Goal: Information Seeking & Learning: Learn about a topic

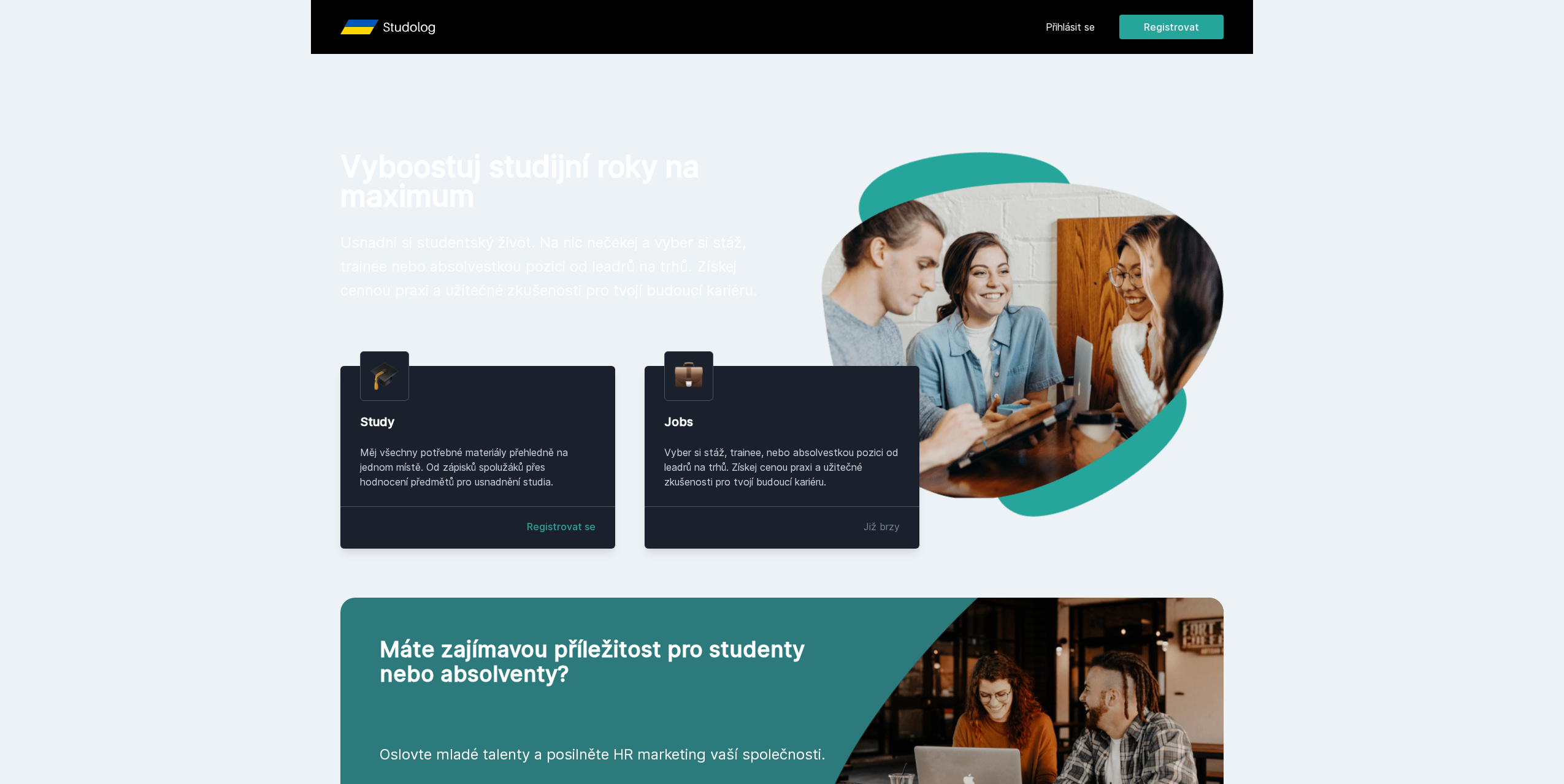
click at [1065, 30] on link "Přihlásit se" at bounding box center [1070, 26] width 49 height 15
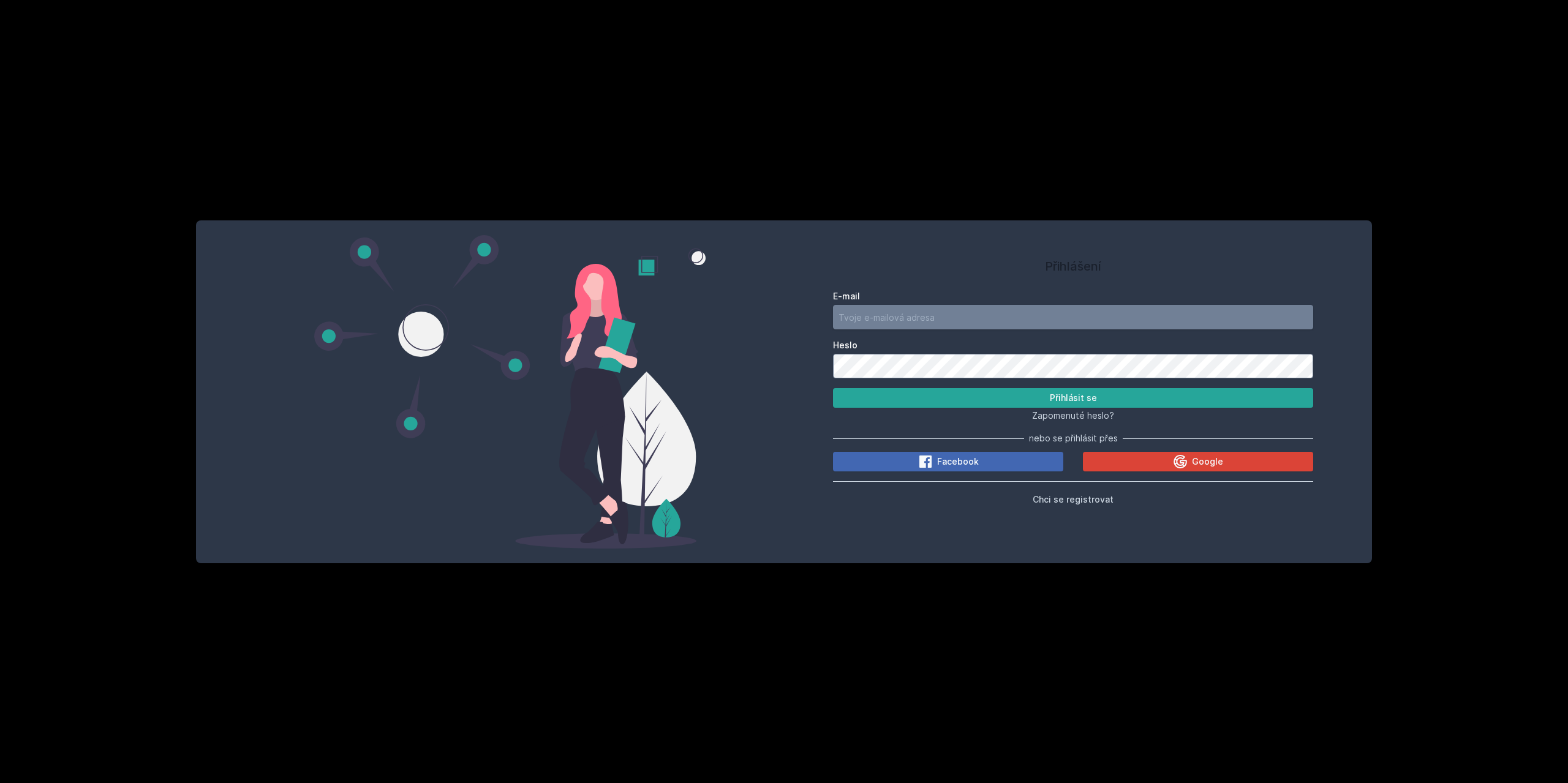
click at [847, 321] on input "E-mail" at bounding box center [1073, 317] width 480 height 25
click at [1169, 461] on button "Google" at bounding box center [1198, 462] width 230 height 19
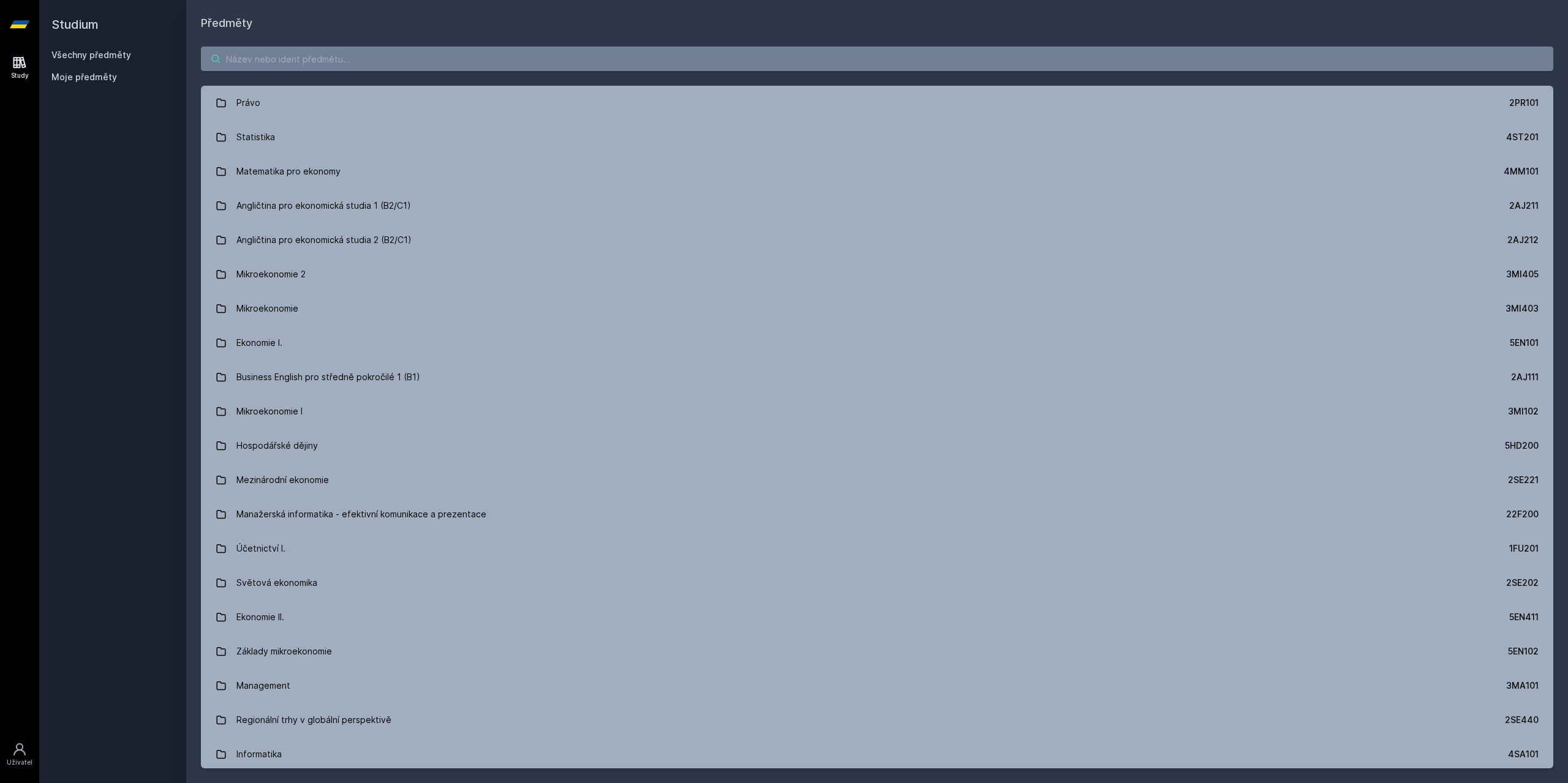
click at [305, 62] on input "search" at bounding box center [877, 59] width 1352 height 25
paste input "Klůfa J., Pasáčková J.: Matematika pro všechny programy Vysoké školy ekonomické"
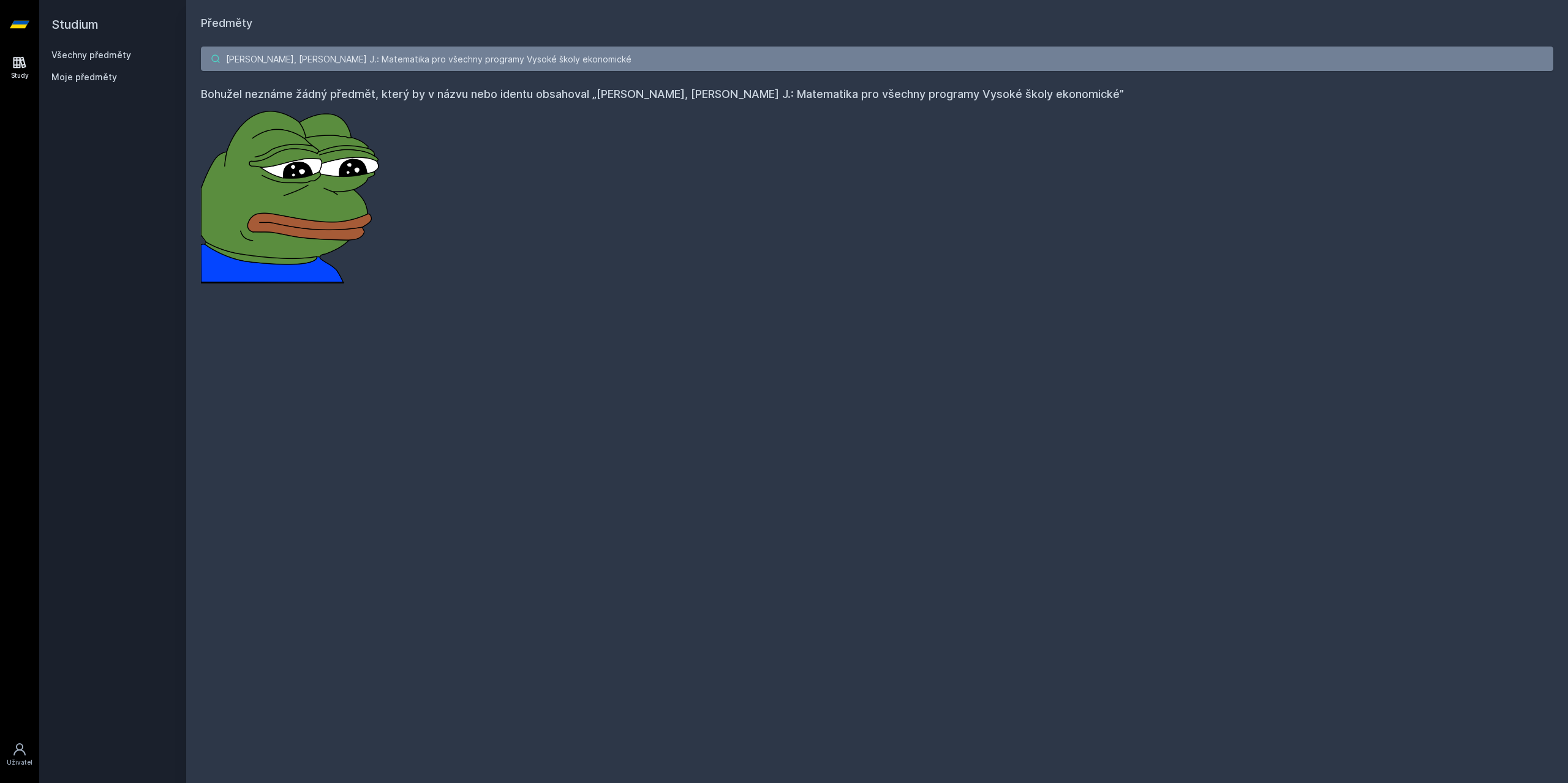
drag, startPoint x: 598, startPoint y: 58, endPoint x: 257, endPoint y: 59, distance: 341.0
click at [257, 59] on input "Klůfa J., Pasáčková J.: Matematika pro všechny programy Vysoké školy ekonomické" at bounding box center [877, 59] width 1352 height 25
type input "Klůfa J"
click at [272, 58] on input "Klůfa J" at bounding box center [877, 59] width 1352 height 25
drag, startPoint x: 272, startPoint y: 58, endPoint x: 154, endPoint y: 52, distance: 118.2
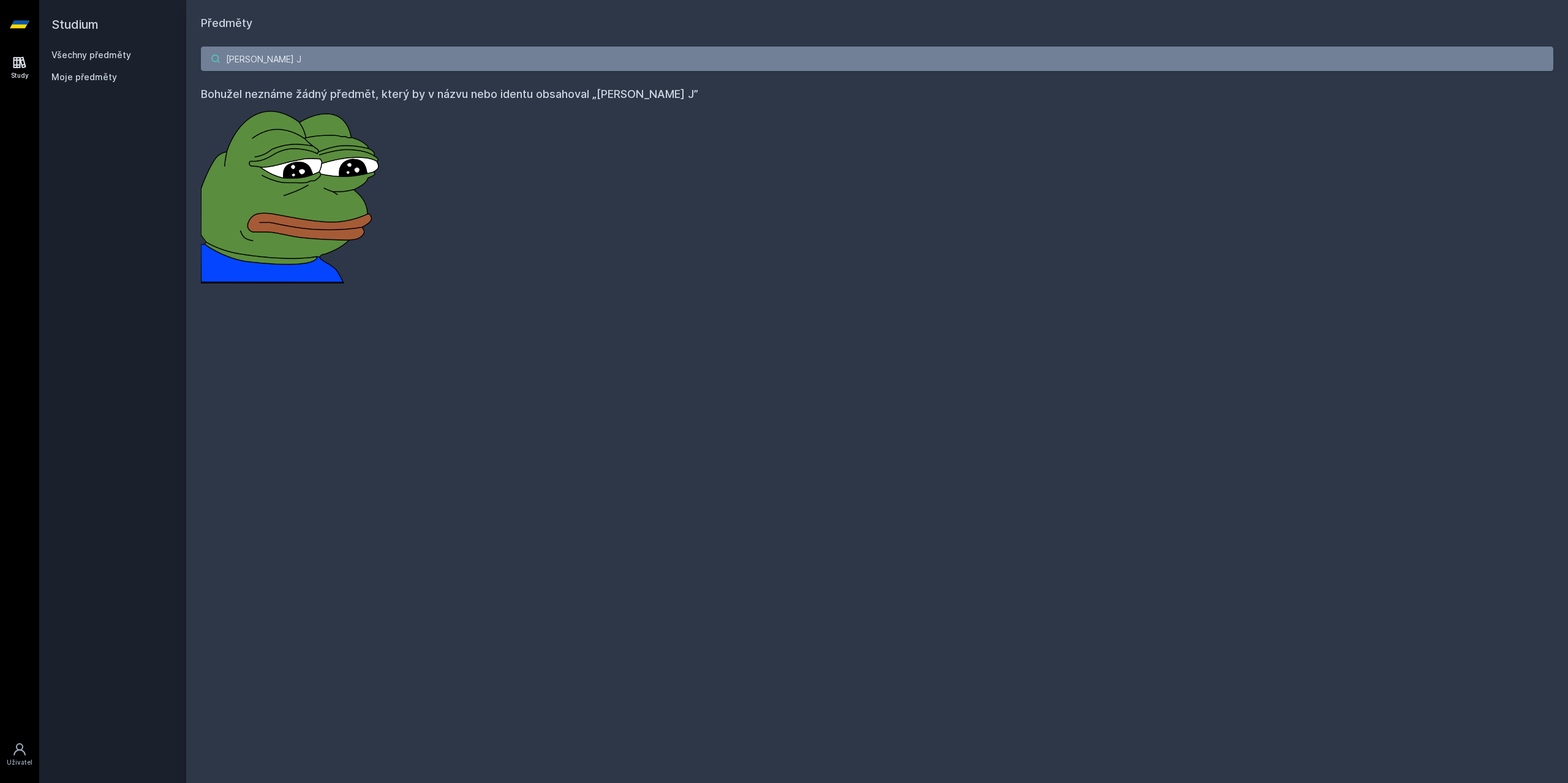
click at [133, 54] on div "Studium Všechny předměty Moje předměty Předměty Klůfa J Bohužel neznáme žádný p…" at bounding box center [804, 392] width 1529 height 783
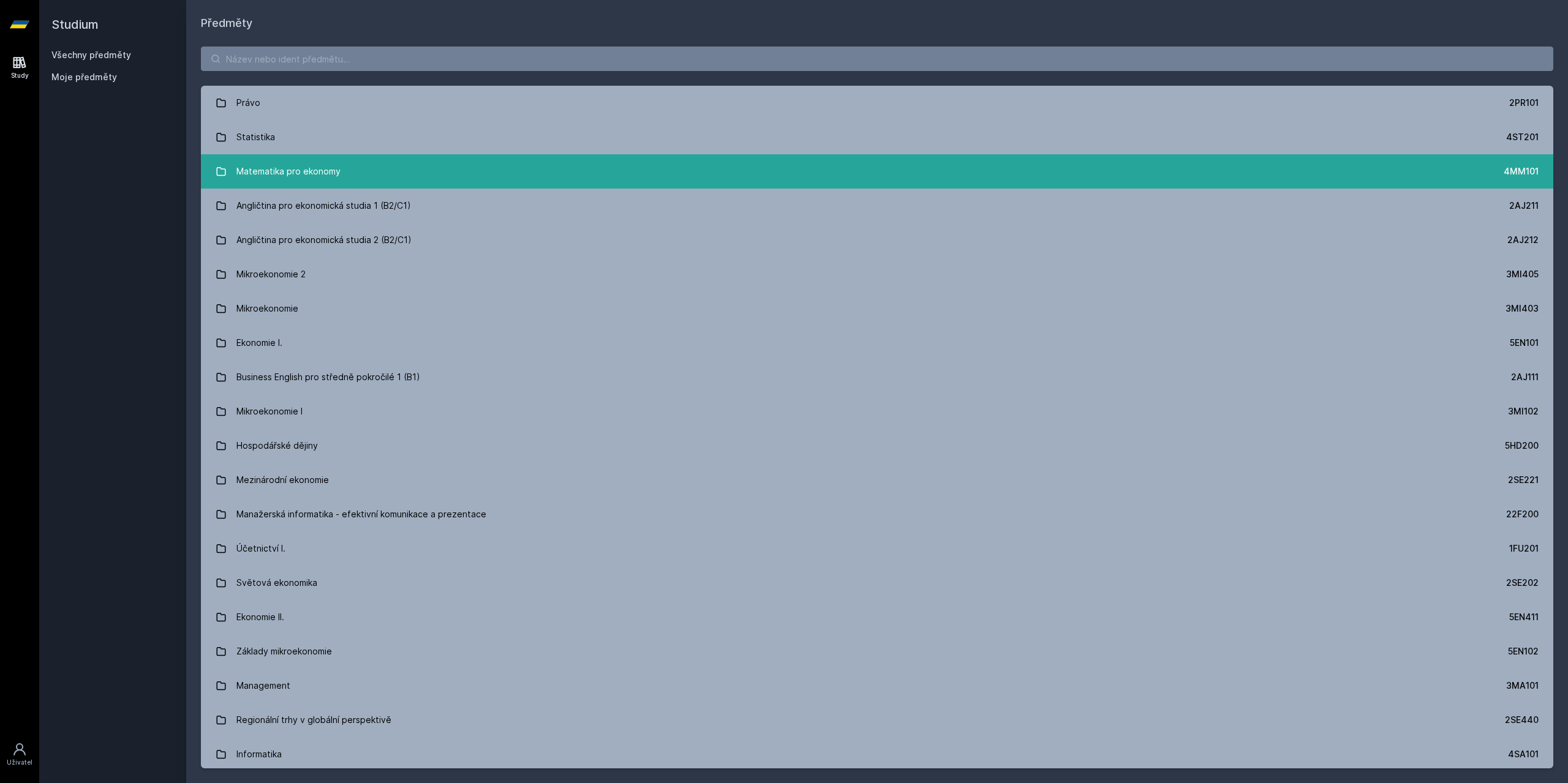
click at [312, 181] on div "Matematika pro ekonomy" at bounding box center [288, 172] width 104 height 25
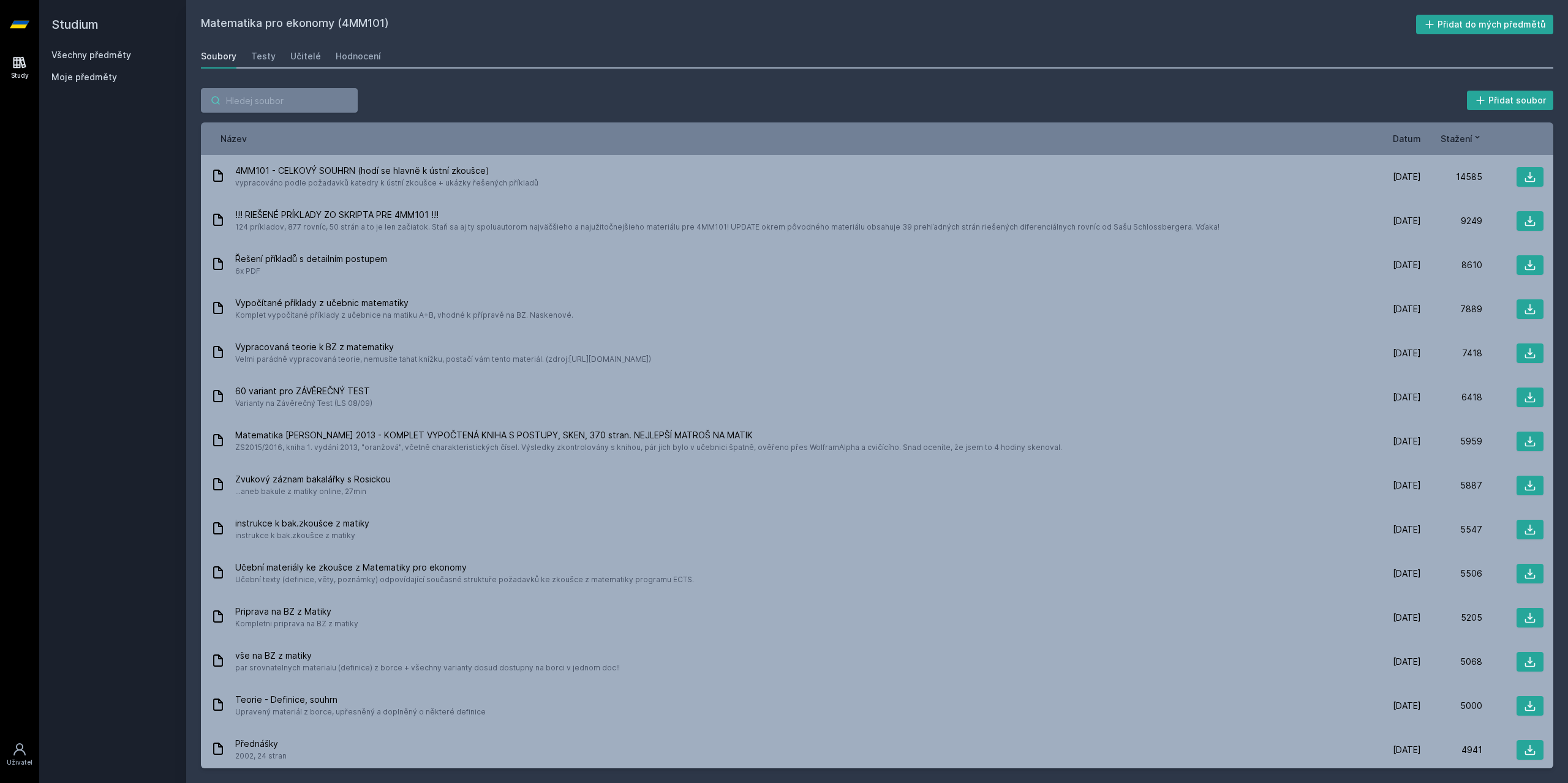
click at [286, 104] on input "search" at bounding box center [279, 101] width 157 height 25
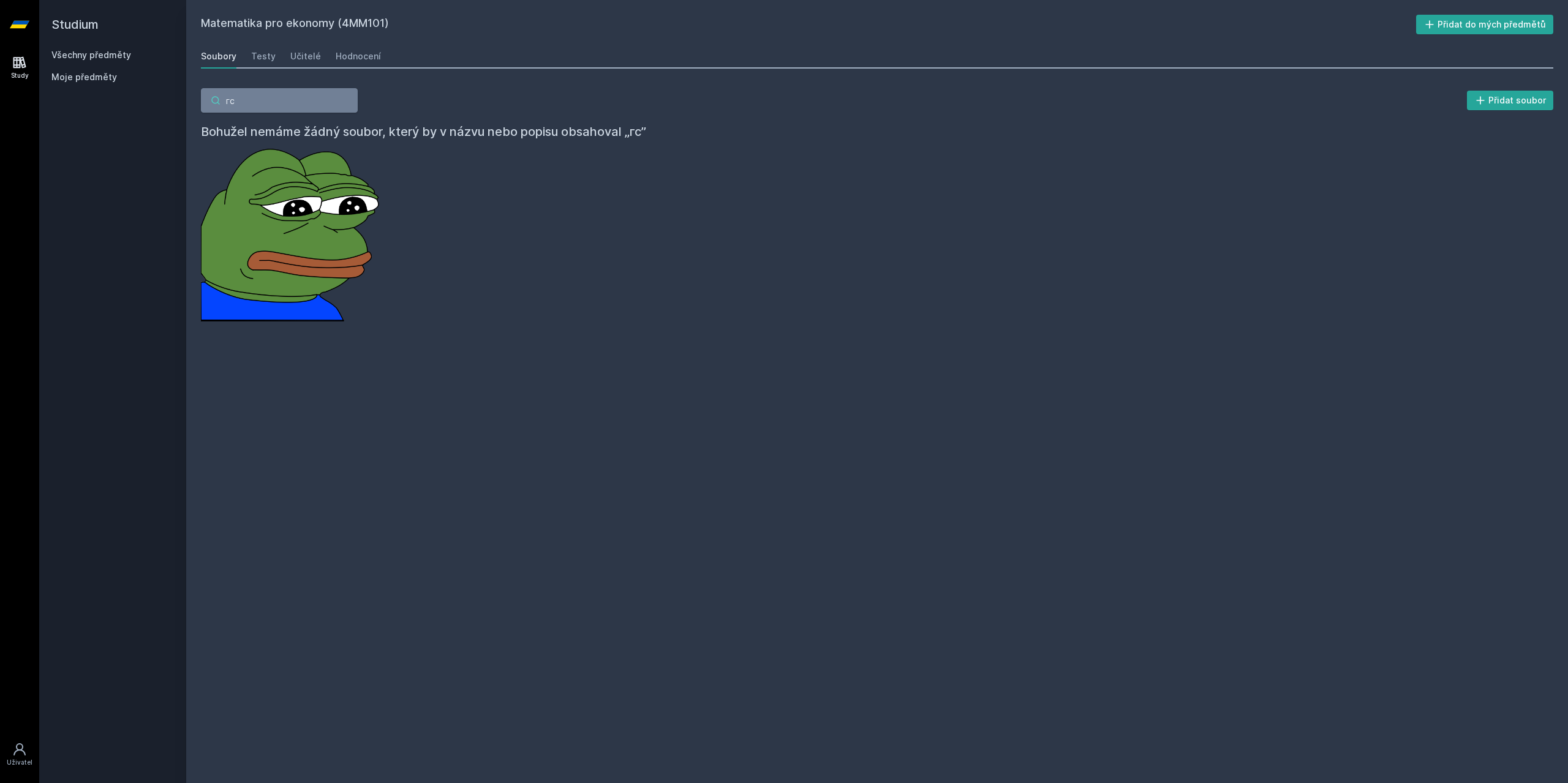
type input "г"
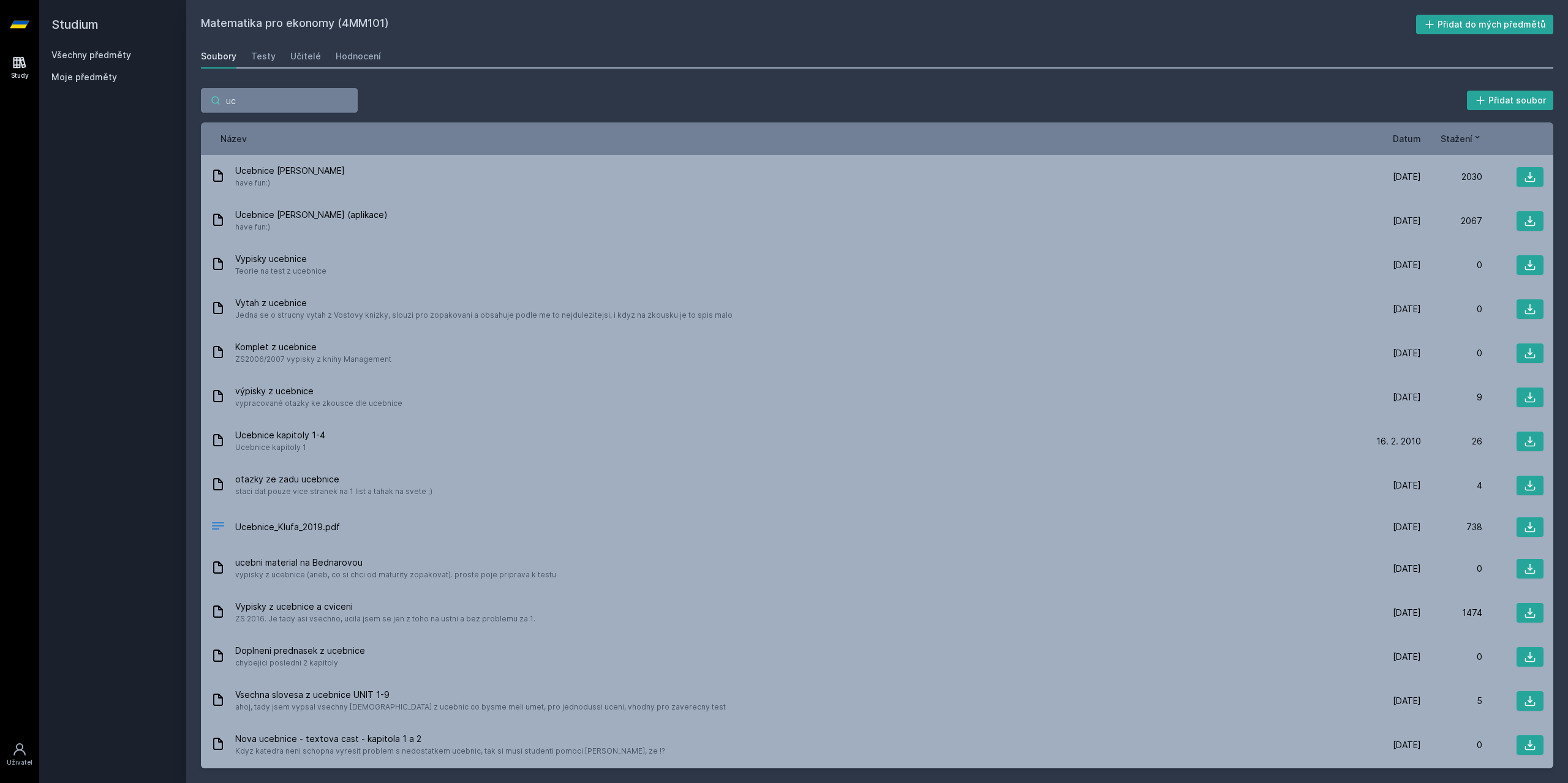
type input "u"
type input "ucebnice"
click at [1419, 137] on span "Datum" at bounding box center [1407, 139] width 28 height 13
click at [1410, 136] on span "Datum" at bounding box center [1398, 139] width 28 height 13
click at [1403, 137] on span "Datum" at bounding box center [1398, 139] width 28 height 13
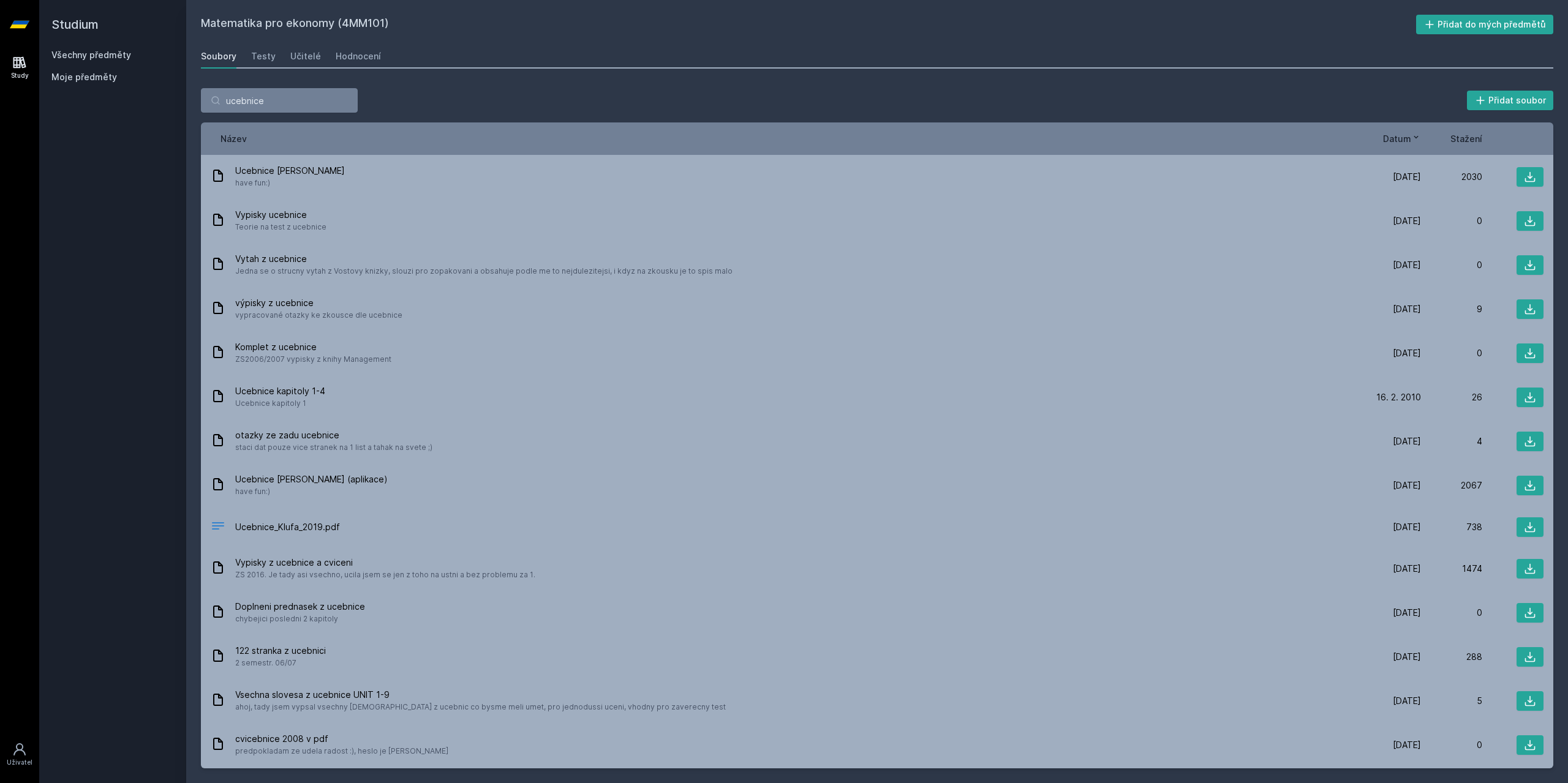
click at [1406, 137] on span "Datum" at bounding box center [1398, 139] width 28 height 13
click at [1398, 138] on span "Datum" at bounding box center [1398, 139] width 28 height 13
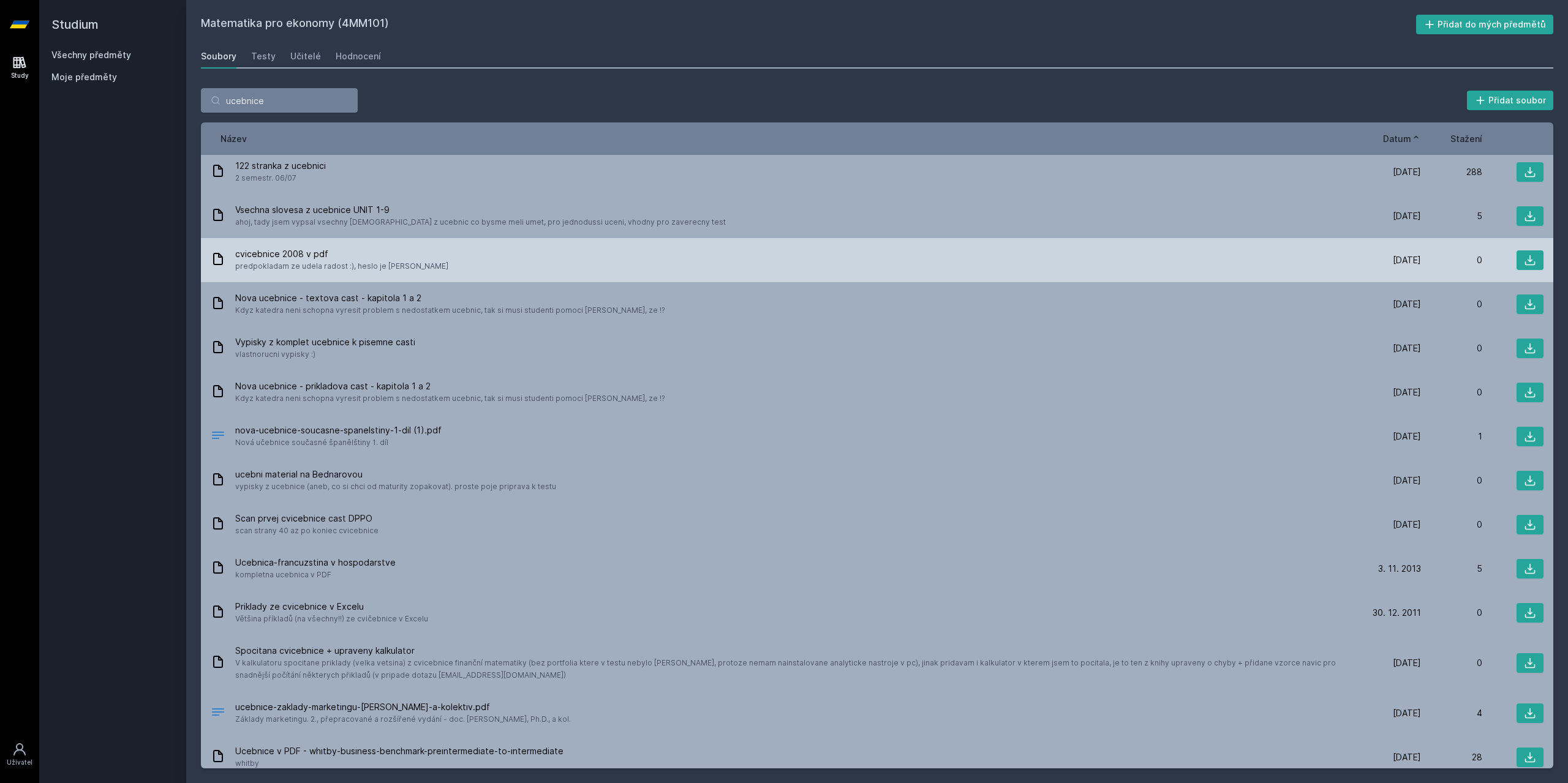
scroll to position [540, 0]
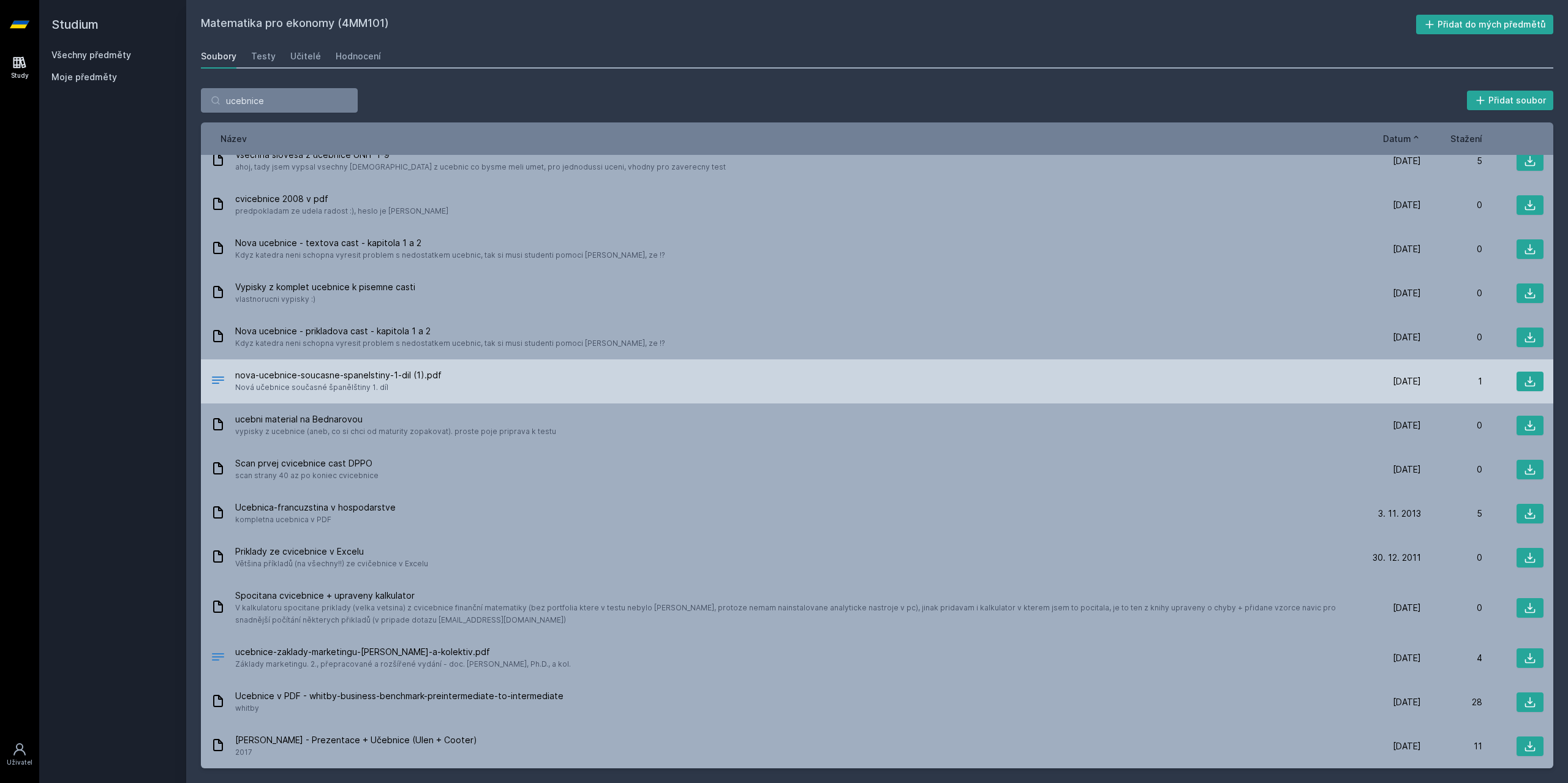
click at [477, 382] on div "nova-ucebnice-soucasne-spanelstiny-1-dil (1).pdf Nová učebnice současné španělš…" at bounding box center [785, 381] width 1149 height 25
click at [472, 384] on div "nova-ucebnice-soucasne-spanelstiny-1-dil (1).pdf Nová učebnice současné španělš…" at bounding box center [785, 381] width 1149 height 25
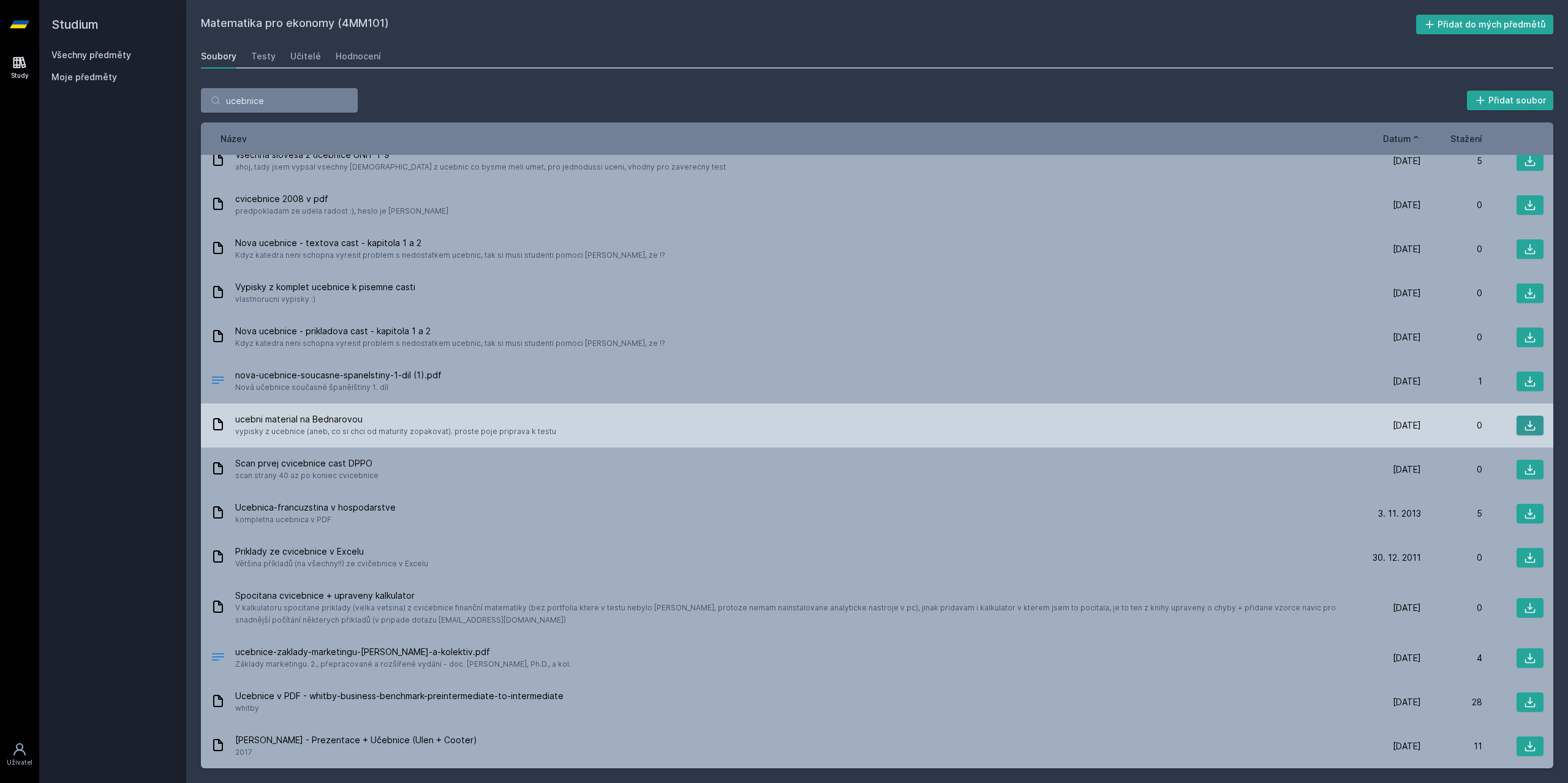
click at [1531, 424] on button at bounding box center [1531, 426] width 27 height 19
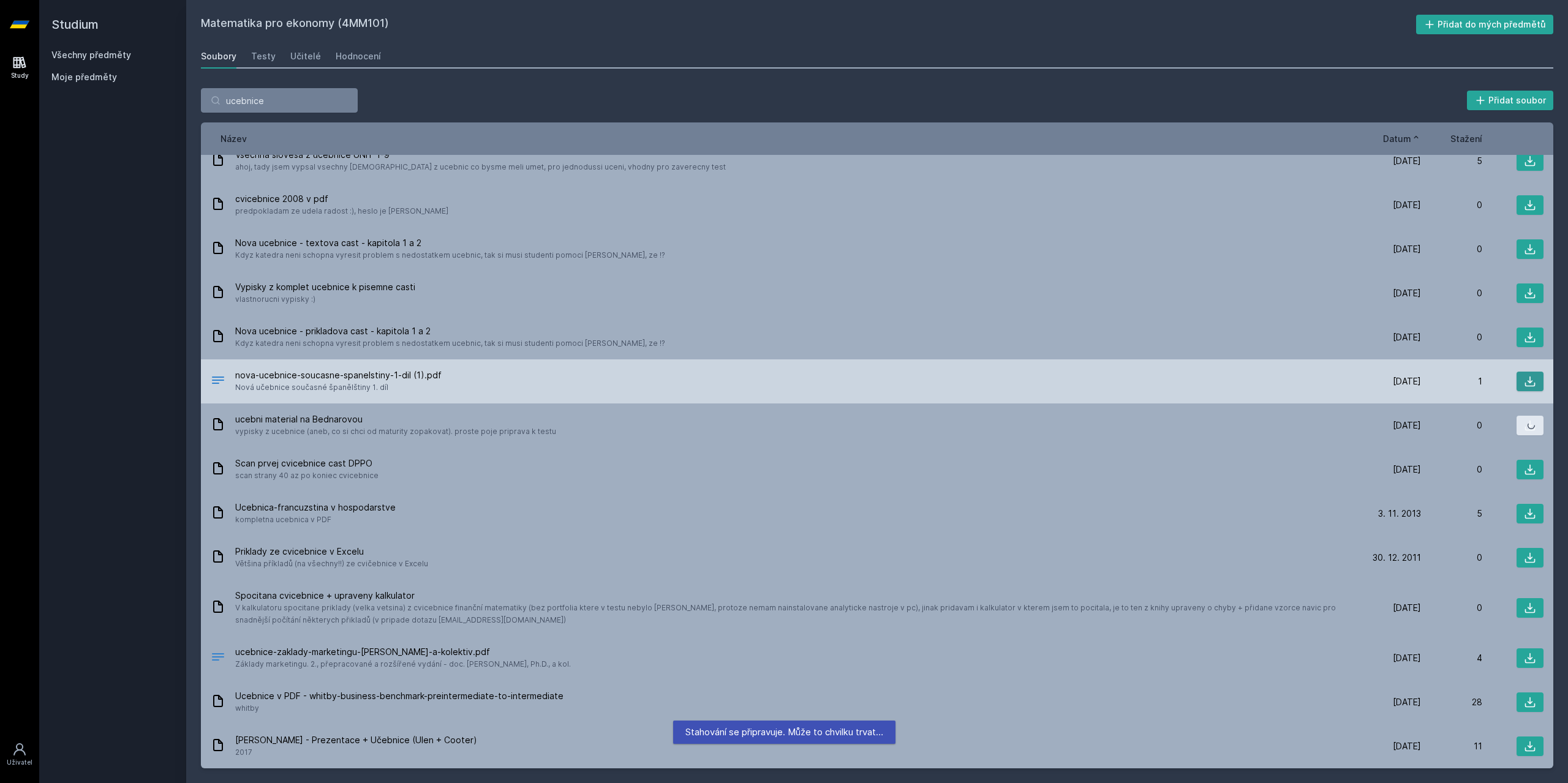
click at [1524, 378] on icon at bounding box center [1530, 381] width 12 height 12
